Goal: Register for event/course

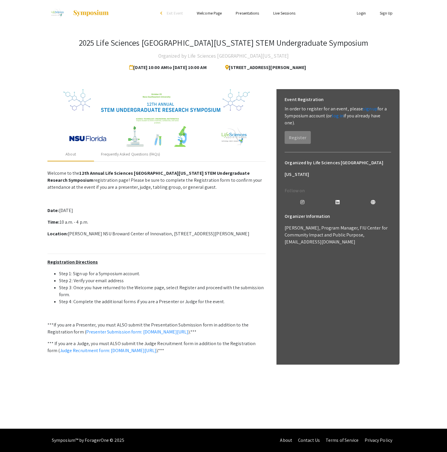
click at [252, 11] on link "Presentations" at bounding box center [247, 12] width 23 height 5
click at [244, 14] on link "Presentations" at bounding box center [247, 12] width 23 height 5
click at [282, 14] on link "Live Sessions" at bounding box center [284, 12] width 22 height 5
click at [116, 152] on div "Frequently Asked Questions (FAQs)" at bounding box center [130, 154] width 59 height 6
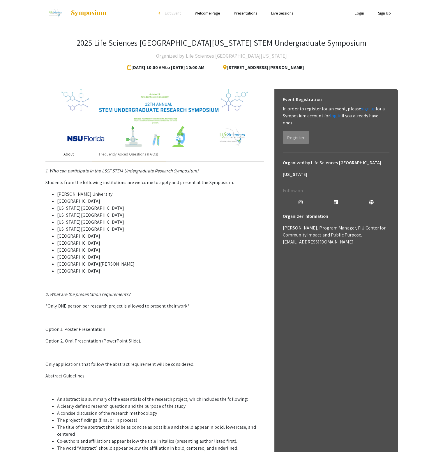
click at [65, 156] on div "About" at bounding box center [68, 154] width 10 height 6
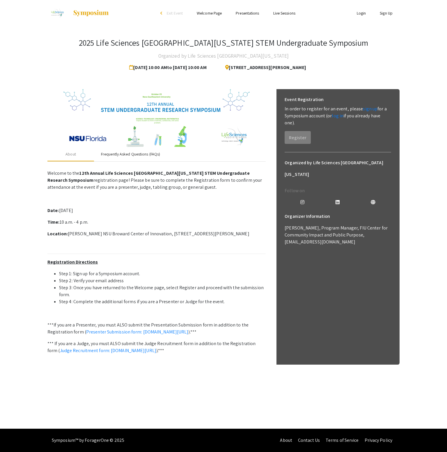
click at [128, 153] on div "Frequently Asked Questions (FAQs)" at bounding box center [130, 154] width 59 height 6
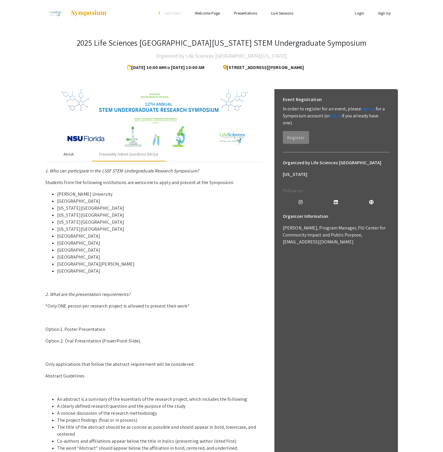
click at [71, 155] on div "About" at bounding box center [68, 154] width 10 height 6
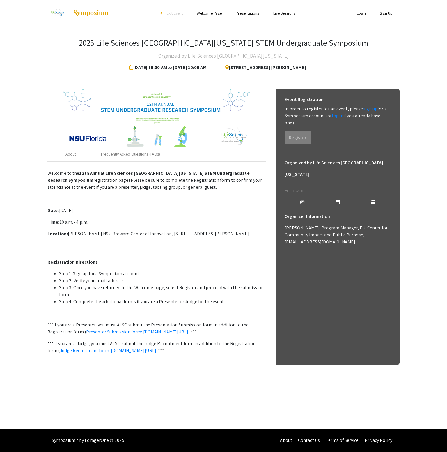
click at [56, 12] on img at bounding box center [57, 13] width 20 height 15
click at [148, 108] on img at bounding box center [156, 118] width 186 height 58
click at [283, 11] on link "Live Sessions" at bounding box center [284, 12] width 22 height 5
click at [362, 15] on link "Login" at bounding box center [361, 12] width 9 height 5
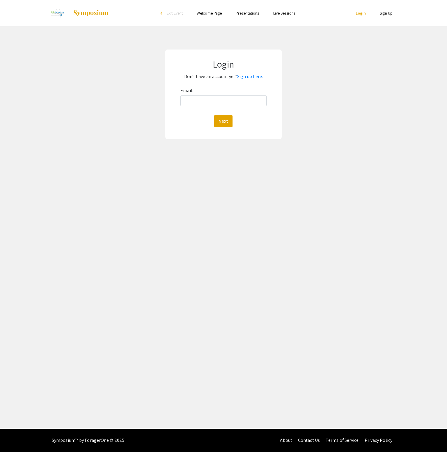
click at [387, 14] on link "Sign Up" at bounding box center [386, 12] width 13 height 5
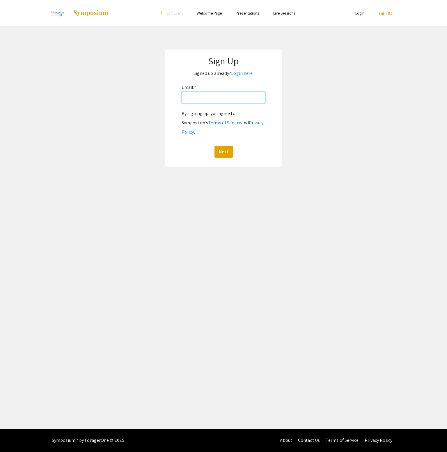
click at [219, 100] on input "Email: *" at bounding box center [224, 97] width 84 height 11
type input "[EMAIL_ADDRESS][DOMAIN_NAME]"
click at [228, 146] on button "Next" at bounding box center [224, 152] width 18 height 12
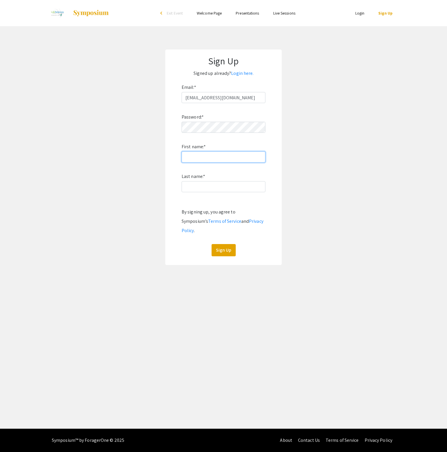
click at [227, 160] on input "First name: *" at bounding box center [224, 156] width 84 height 11
type input "[PERSON_NAME]"
click at [227, 244] on button "Sign Up" at bounding box center [224, 250] width 24 height 12
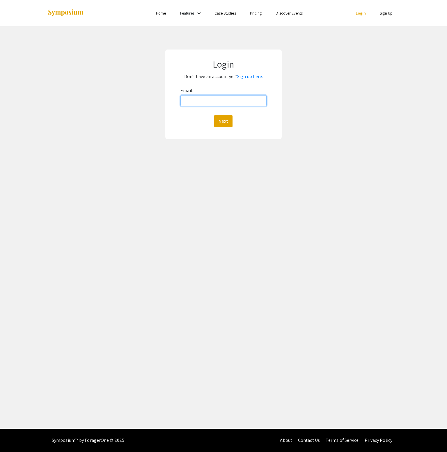
click at [221, 100] on input "Email:" at bounding box center [224, 100] width 86 height 11
type input "[EMAIL_ADDRESS][DOMAIN_NAME]"
click at [228, 123] on button "Next" at bounding box center [223, 121] width 18 height 12
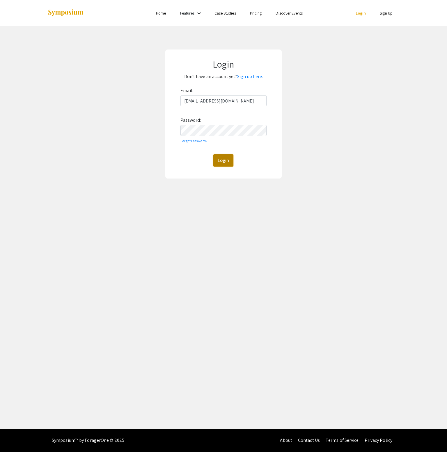
click at [218, 161] on button "Login" at bounding box center [223, 160] width 20 height 12
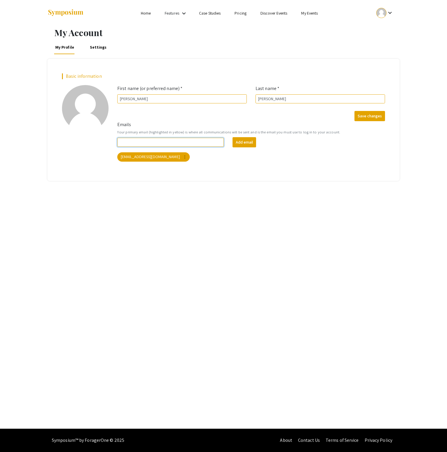
click at [164, 139] on input "Emails" at bounding box center [170, 142] width 107 height 9
type input "d"
click at [226, 216] on div "My Account My Profile Settings Basic information add_a_photo Click to update pr…" at bounding box center [223, 227] width 447 height 402
click at [370, 114] on button "Save changes" at bounding box center [370, 116] width 31 height 10
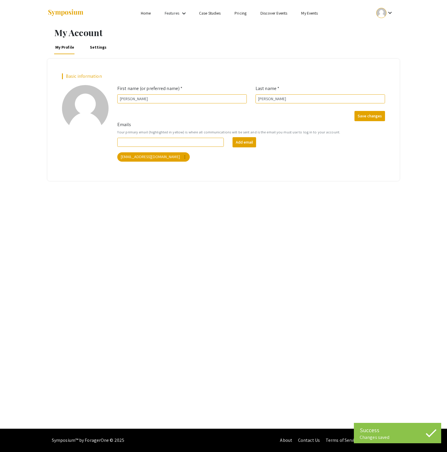
click at [98, 47] on link "Settings" at bounding box center [98, 47] width 19 height 14
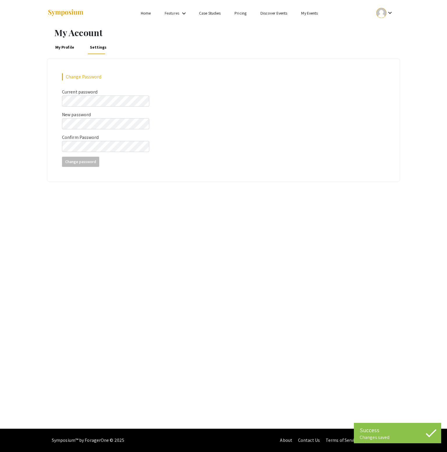
click at [148, 13] on link "Home" at bounding box center [146, 12] width 10 height 5
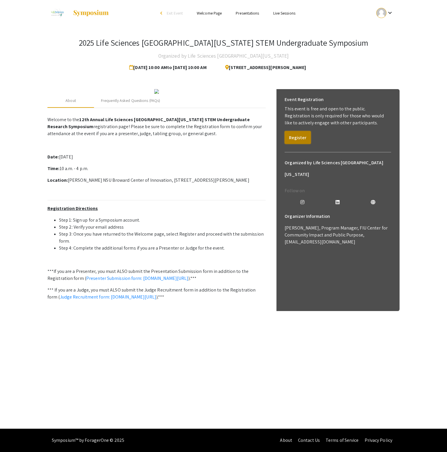
click at [298, 137] on button "Register" at bounding box center [298, 137] width 26 height 13
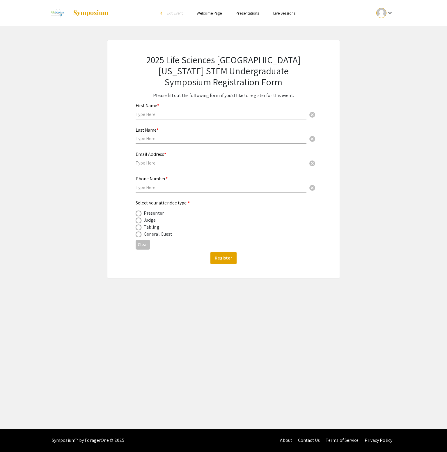
click at [194, 109] on div "First Name * cancel" at bounding box center [221, 108] width 171 height 22
type input "[PERSON_NAME]"
type input "[EMAIL_ADDRESS][DOMAIN_NAME]"
type input "9542586365"
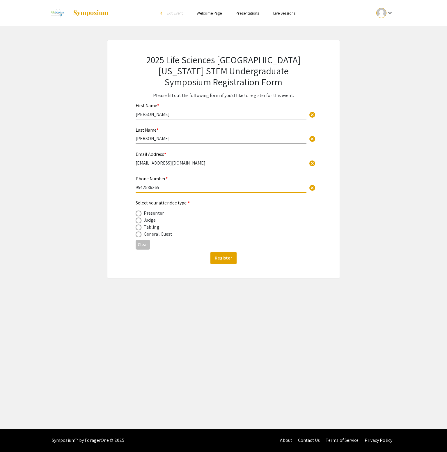
click at [140, 219] on span at bounding box center [139, 221] width 6 height 6
click at [140, 219] on input "radio" at bounding box center [139, 221] width 6 height 6
radio input "true"
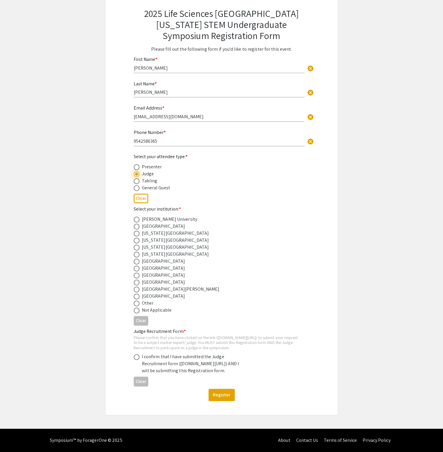
scroll to position [63, 0]
click at [138, 273] on span at bounding box center [137, 276] width 6 height 6
click at [138, 273] on input "radio" at bounding box center [137, 276] width 6 height 6
radio input "true"
click at [199, 335] on div "Please confirm that you have clicked on the link (symposium.foragerone.com/lssf…" at bounding box center [217, 342] width 167 height 15
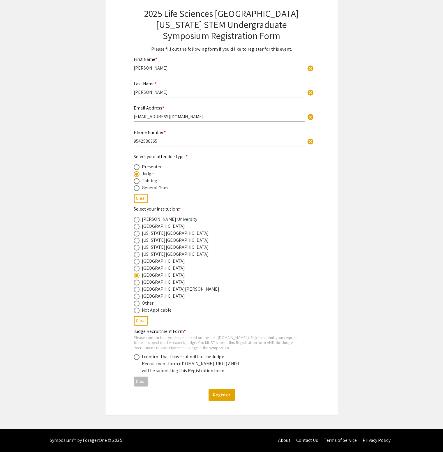
click at [199, 335] on div "Please confirm that you have clicked on the link (symposium.foragerone.com/lssf…" at bounding box center [217, 342] width 167 height 15
click at [164, 335] on div "Please confirm that you have clicked on the link (symposium.foragerone.com/lssf…" at bounding box center [217, 342] width 167 height 15
drag, startPoint x: 144, startPoint y: 357, endPoint x: 240, endPoint y: 364, distance: 95.5
click at [240, 364] on div "I confirm that I have submitted the Judge Recruitment form (symposium.forageron…" at bounding box center [193, 363] width 102 height 21
click at [239, 364] on div "I confirm that I have submitted the Judge Recruitment form (symposium.forageron…" at bounding box center [193, 363] width 102 height 21
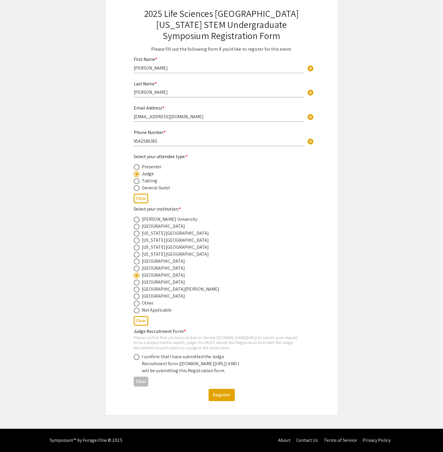
drag, startPoint x: 241, startPoint y: 364, endPoint x: 143, endPoint y: 358, distance: 98.0
click at [143, 358] on div "I confirm that I have submitted the Judge Recruitment form (symposium.forageron…" at bounding box center [193, 363] width 102 height 21
click at [138, 354] on span at bounding box center [137, 357] width 6 height 6
click at [138, 354] on input "radio" at bounding box center [137, 357] width 6 height 6
radio input "true"
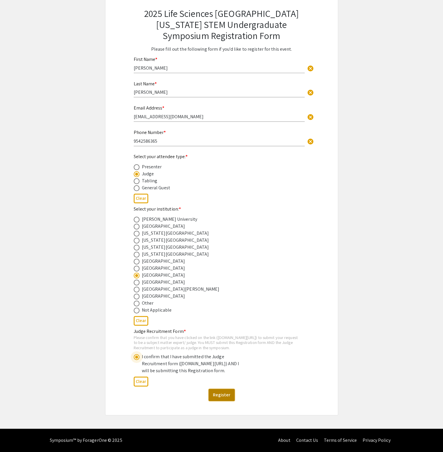
click at [225, 396] on button "Register" at bounding box center [221, 395] width 26 height 12
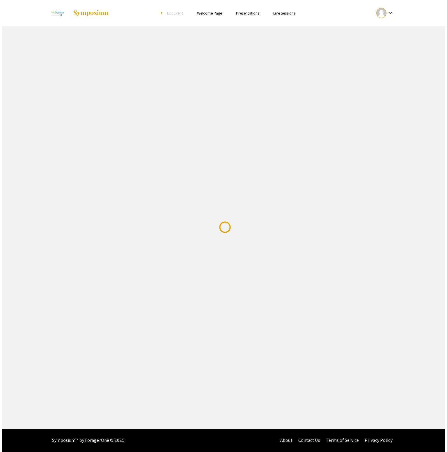
scroll to position [0, 0]
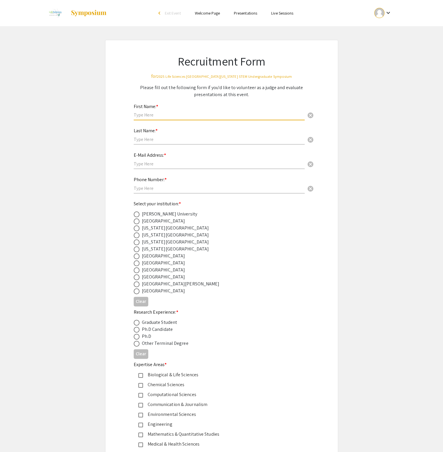
click at [167, 115] on input "text" at bounding box center [219, 115] width 171 height 6
type input "[PERSON_NAME]"
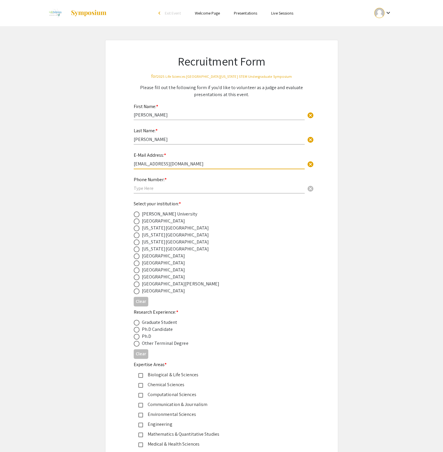
type input "[EMAIL_ADDRESS][DOMAIN_NAME]"
type input "9542586365"
click at [136, 268] on span at bounding box center [137, 270] width 6 height 6
click at [136, 268] on input "radio" at bounding box center [137, 270] width 6 height 6
radio input "true"
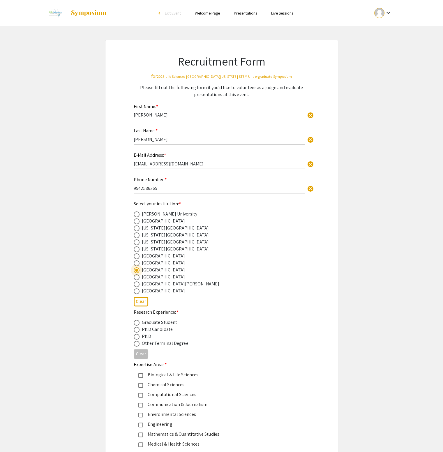
click at [136, 335] on span at bounding box center [137, 337] width 6 height 6
click at [136, 335] on input "radio" at bounding box center [137, 337] width 6 height 6
radio input "true"
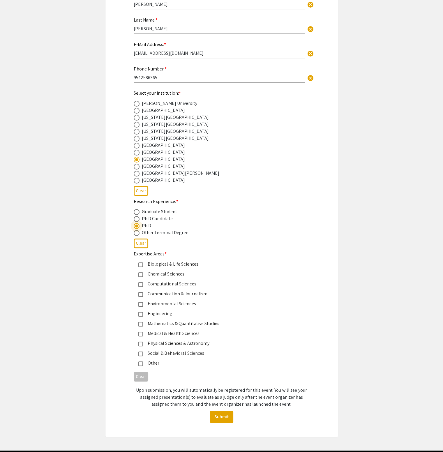
scroll to position [116, 0]
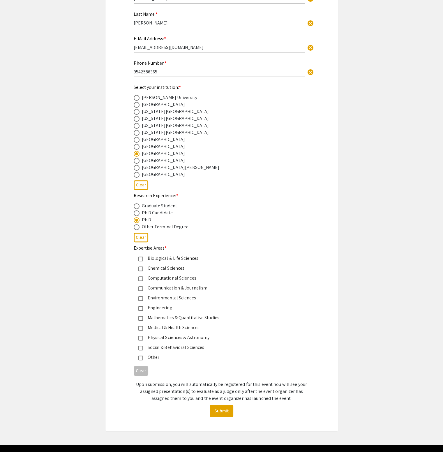
click at [141, 346] on mat-pseudo-checkbox at bounding box center [140, 348] width 5 height 5
click at [222, 409] on button "Submit" at bounding box center [221, 411] width 23 height 12
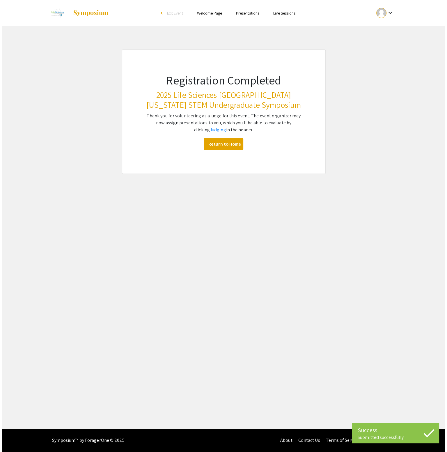
scroll to position [0, 0]
